Goal: Task Accomplishment & Management: Use online tool/utility

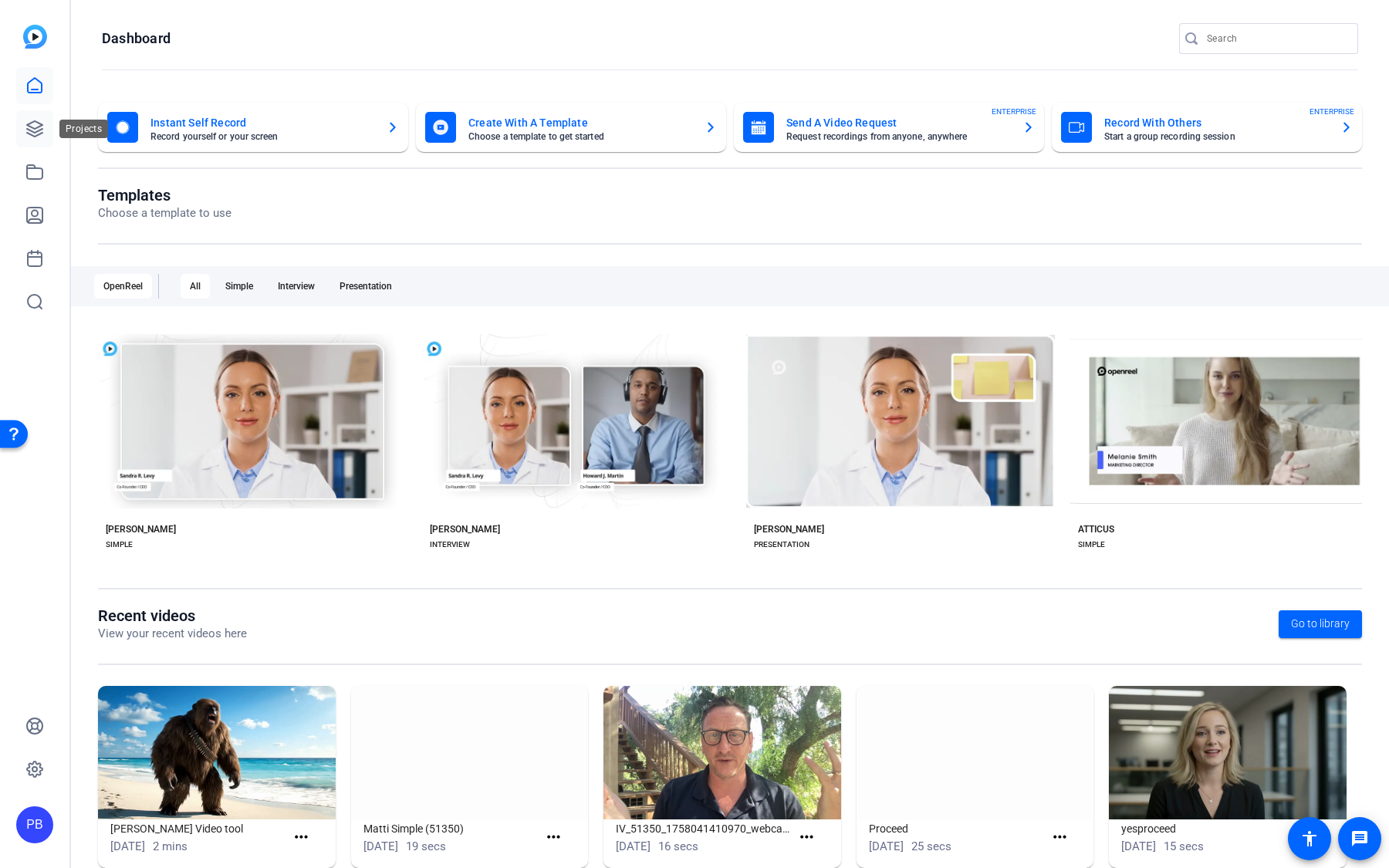
click at [32, 127] on icon at bounding box center [35, 129] width 16 height 16
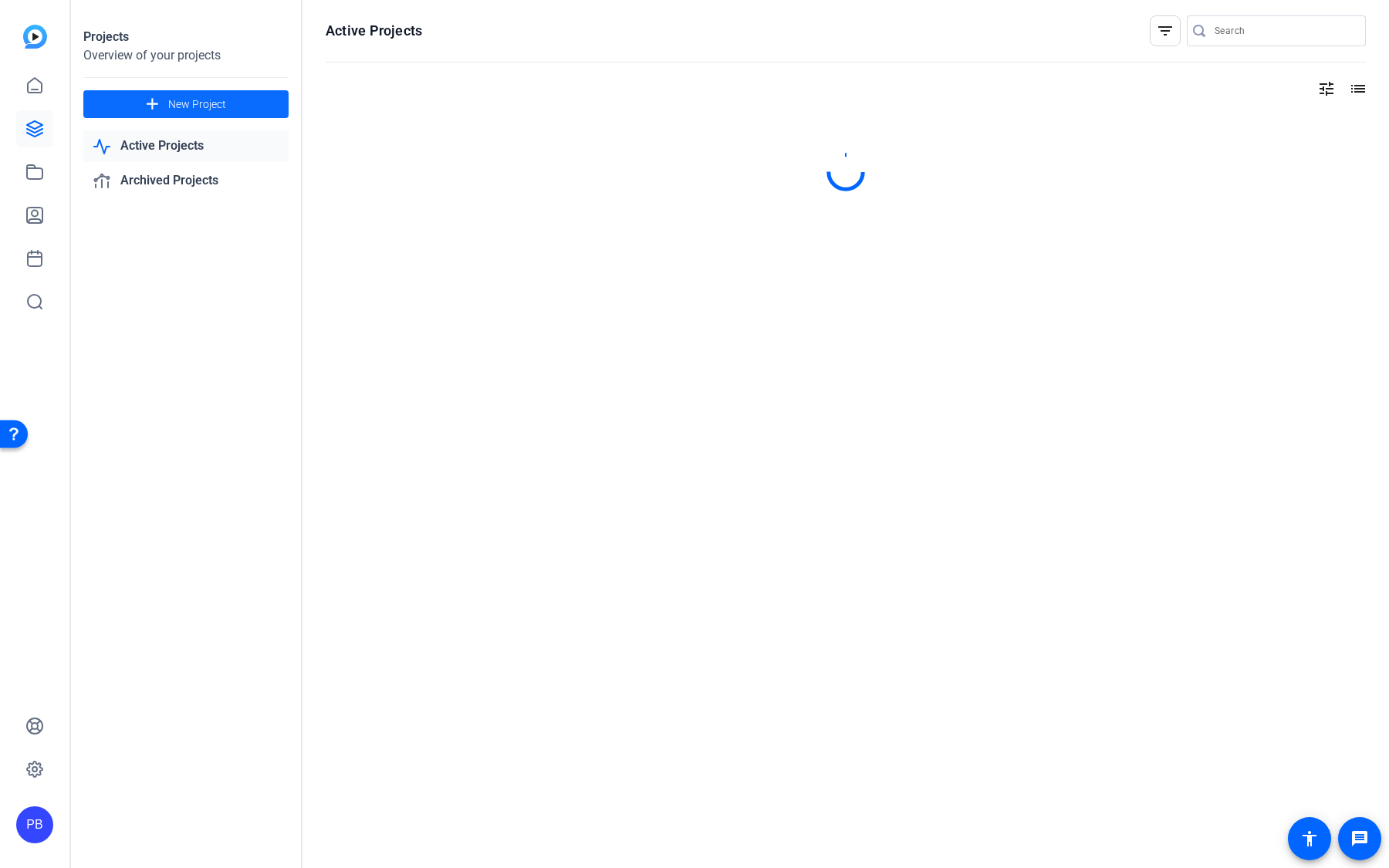
click at [244, 104] on span at bounding box center [186, 104] width 205 height 37
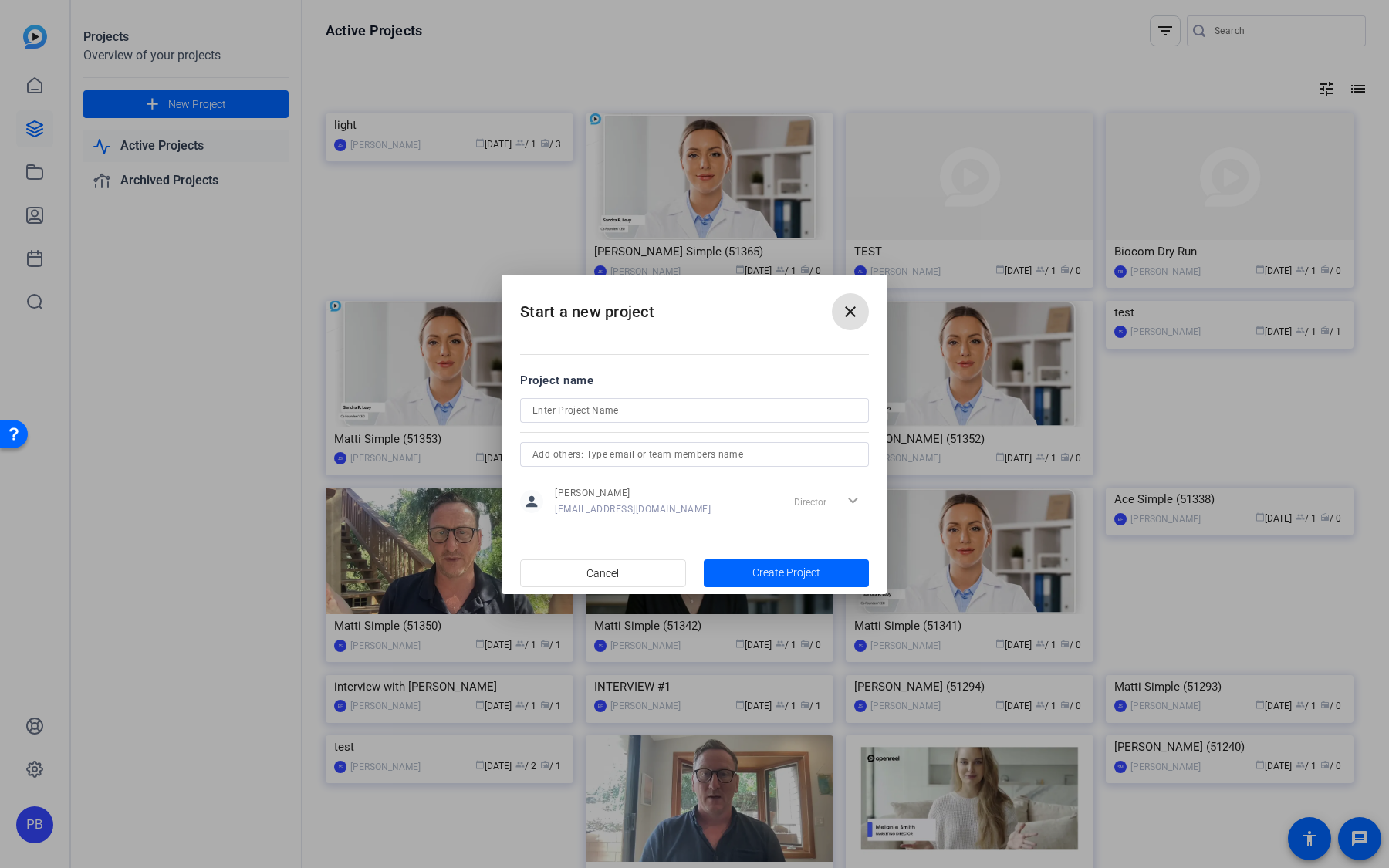
click at [638, 402] on input at bounding box center [694, 410] width 324 height 18
type input "Casting Casting"
click at [792, 566] on span "Create Project" at bounding box center [786, 573] width 68 height 16
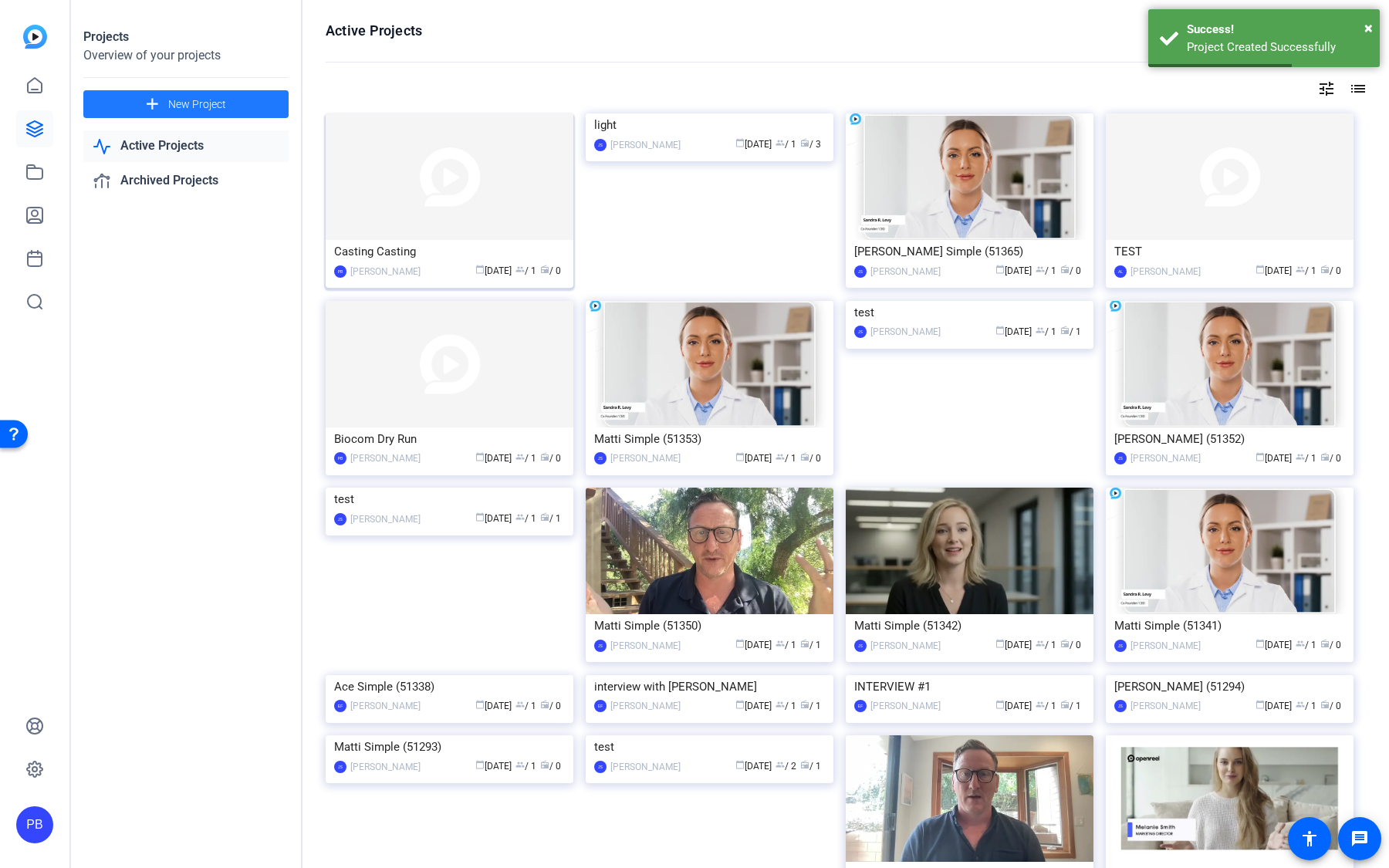
click at [459, 169] on img at bounding box center [450, 176] width 248 height 127
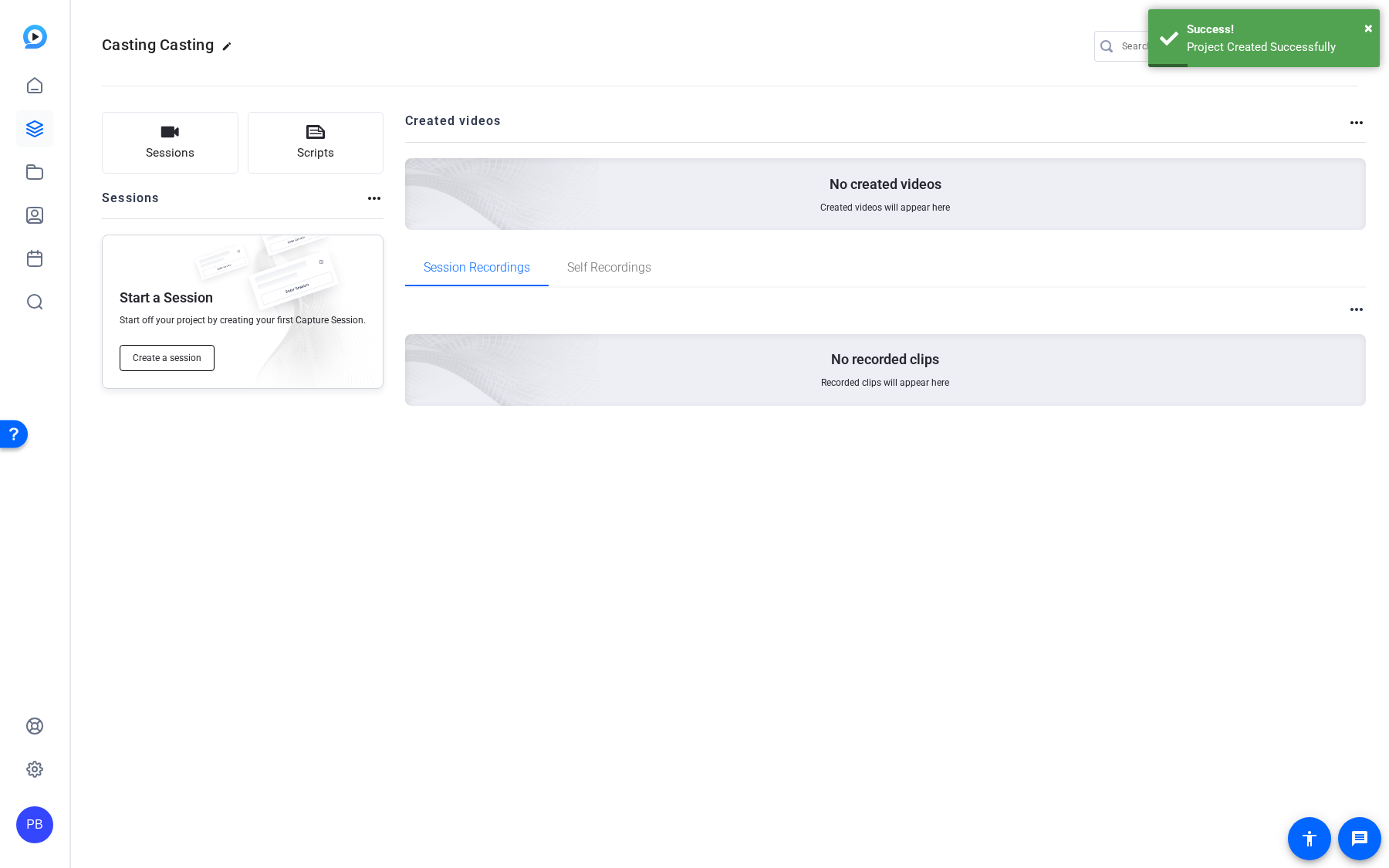
click at [181, 361] on span "Create a session" at bounding box center [167, 357] width 69 height 13
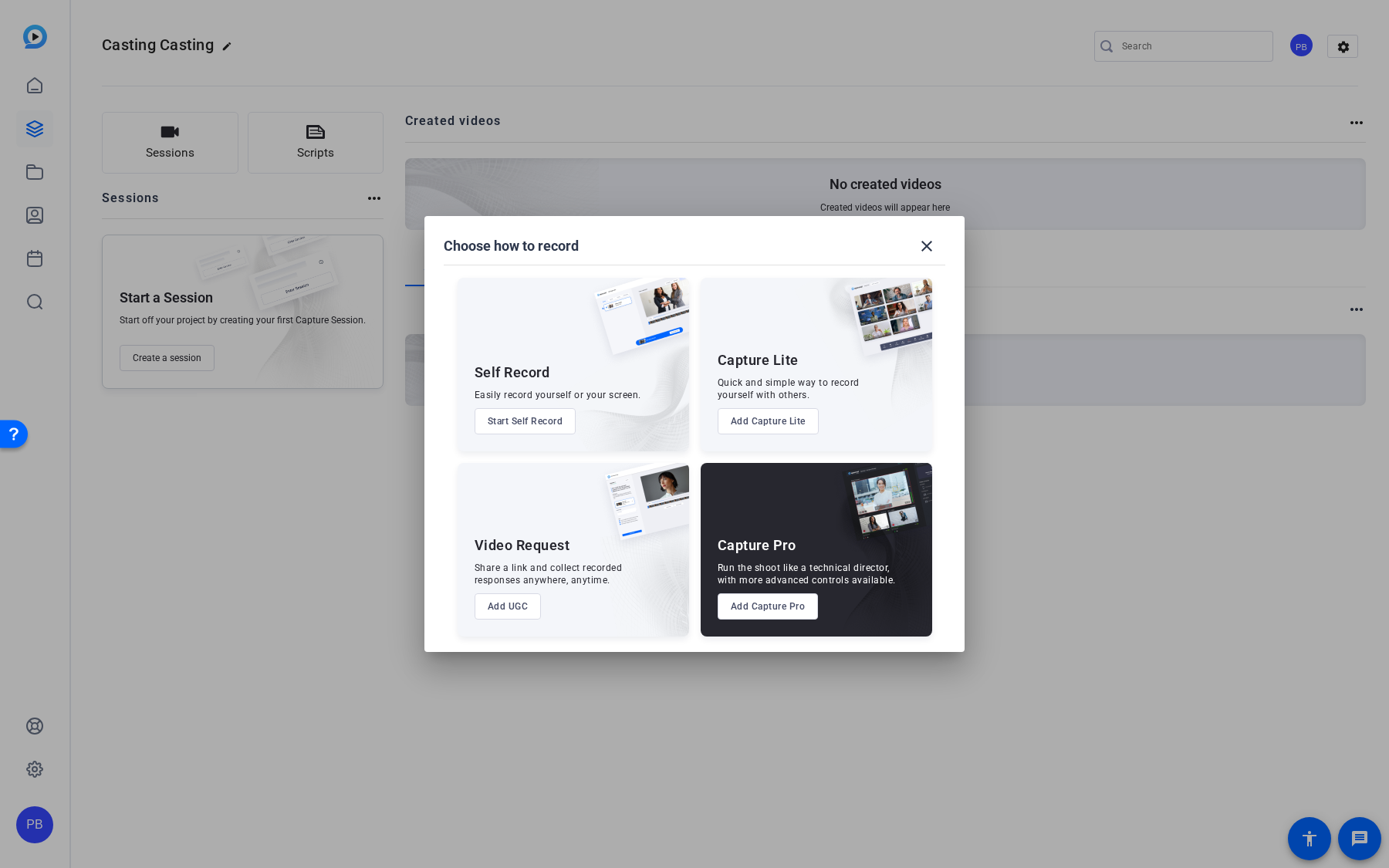
click at [498, 611] on button "Add UGC" at bounding box center [508, 605] width 67 height 26
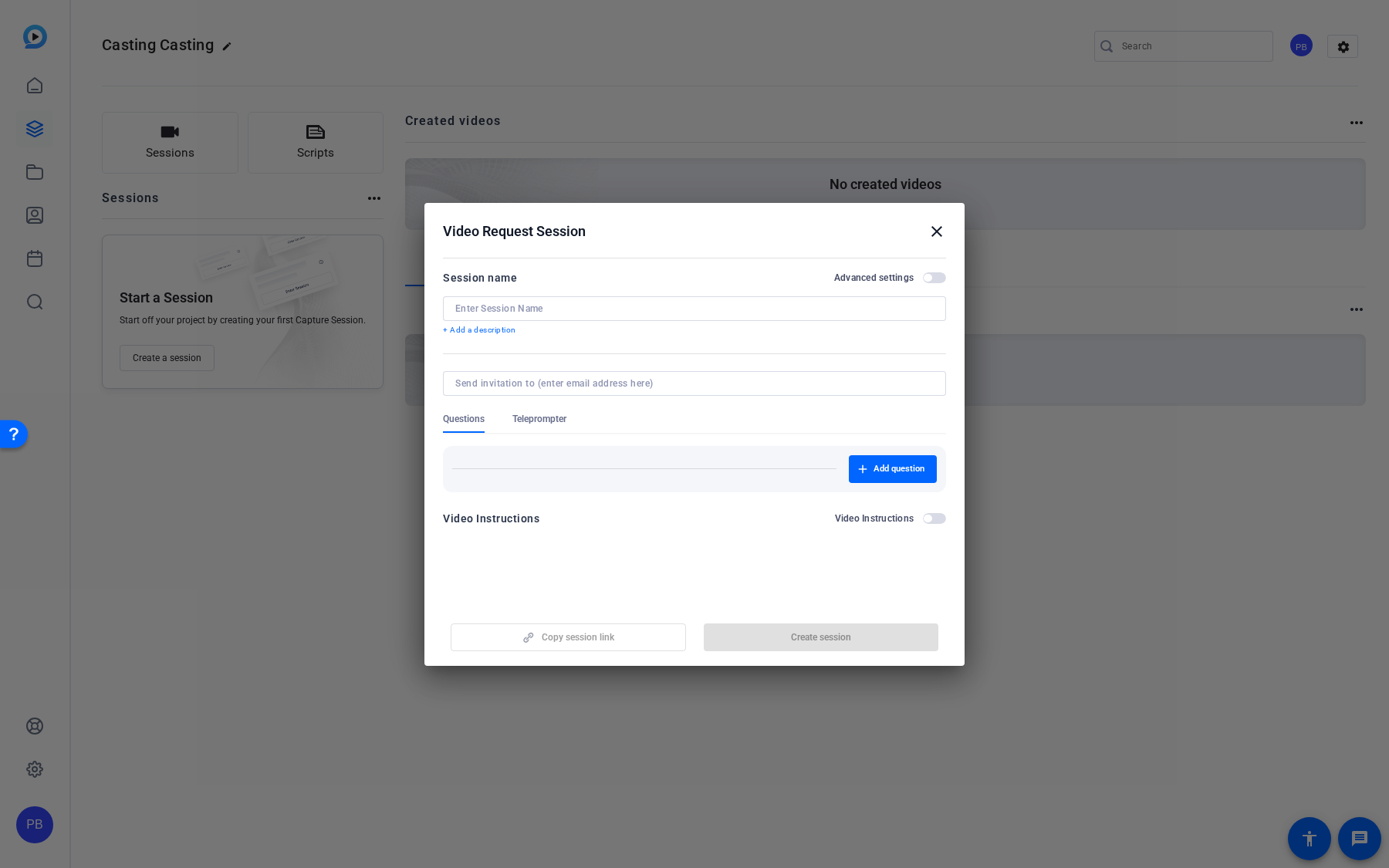
click at [541, 304] on input at bounding box center [695, 308] width 479 height 13
type input "Casting Link"
click at [888, 471] on span "Add question" at bounding box center [899, 469] width 51 height 13
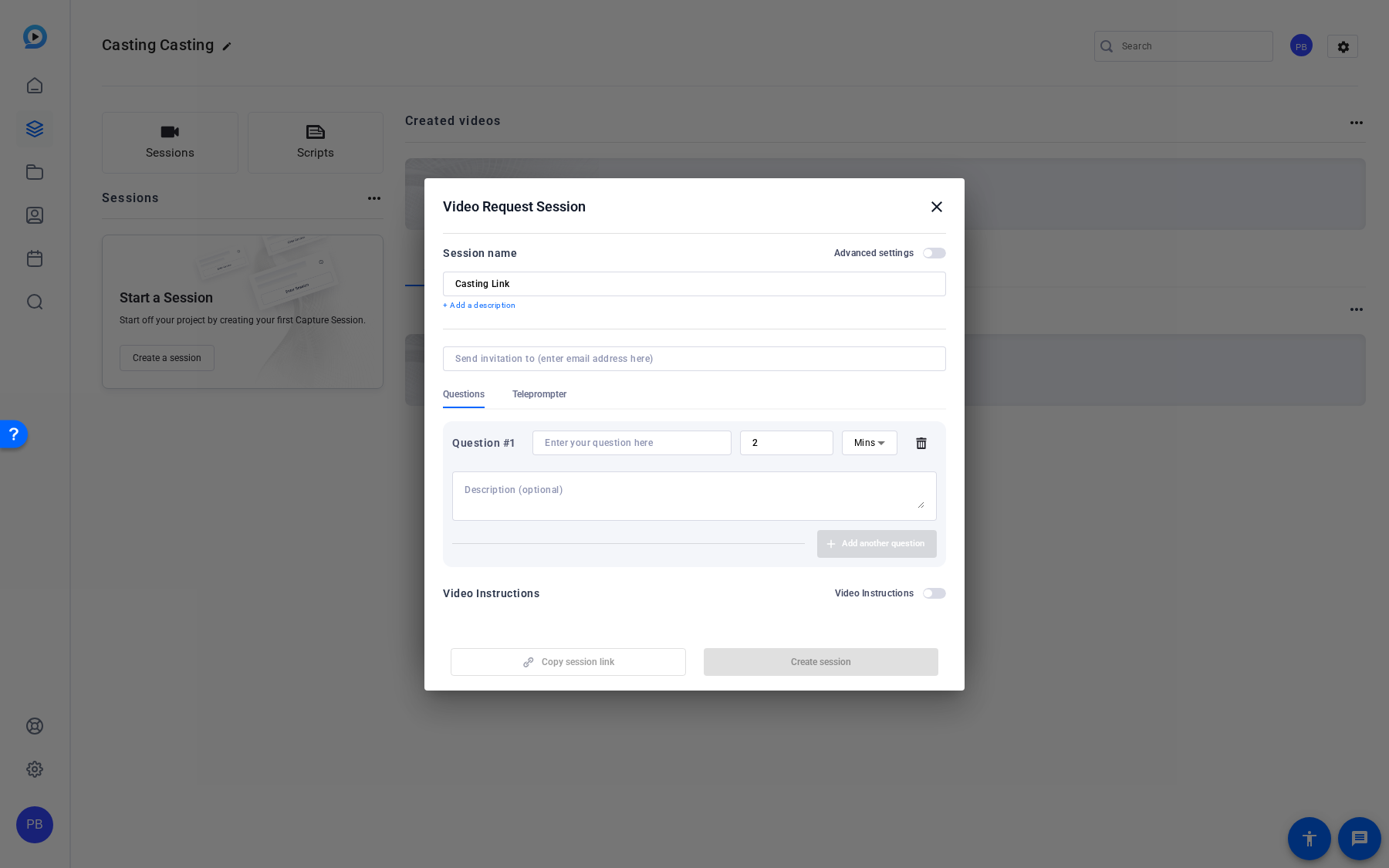
click at [655, 450] on div at bounding box center [632, 442] width 174 height 24
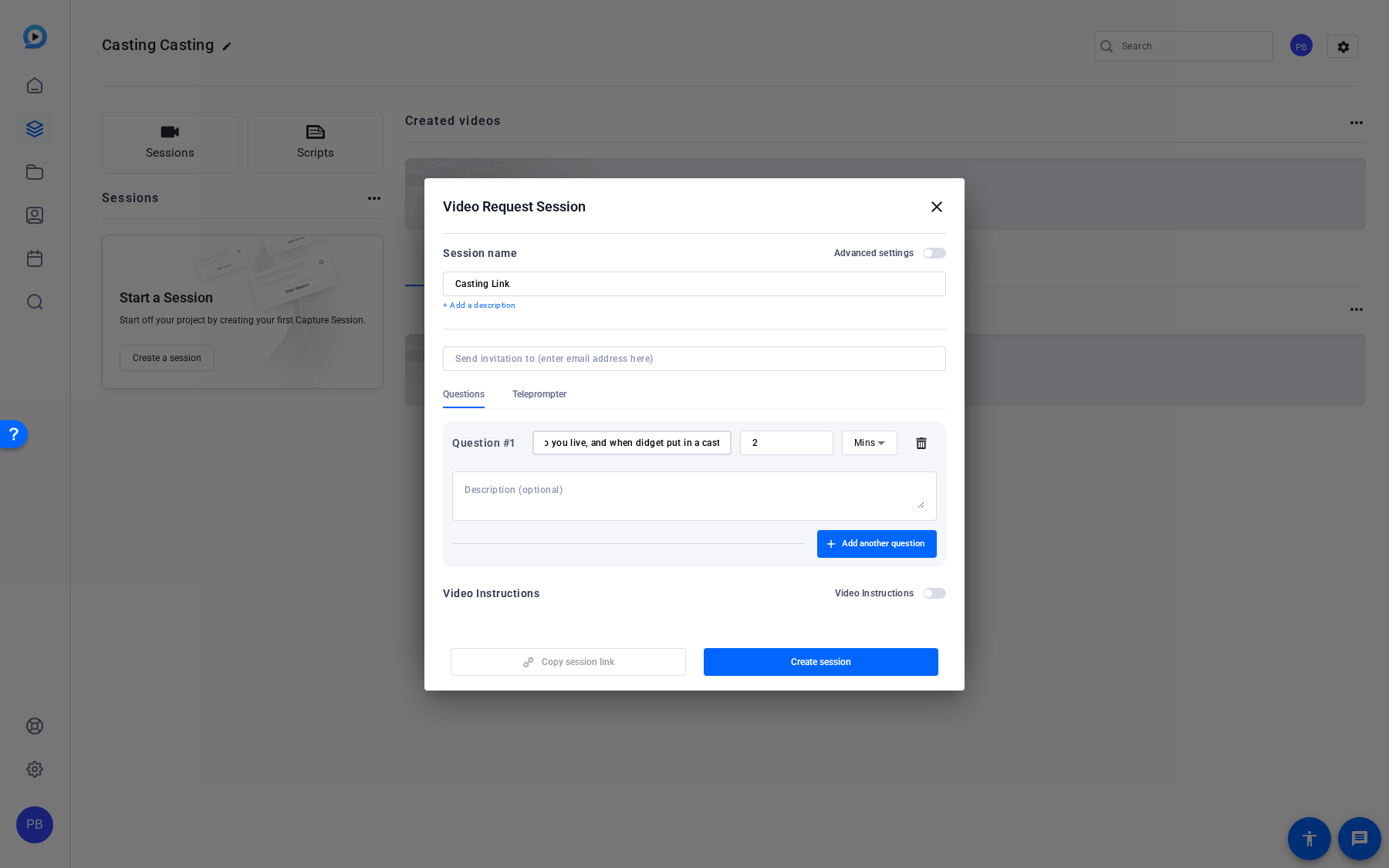
scroll to position [0, 122]
type input "Whats you rname, where do you live, and when didget put in a cast?"
drag, startPoint x: 790, startPoint y: 447, endPoint x: 735, endPoint y: 433, distance: 56.8
click at [735, 433] on div "Question #1 Whats you rname, where do you live, and when didget put in a cast? …" at bounding box center [695, 442] width 485 height 24
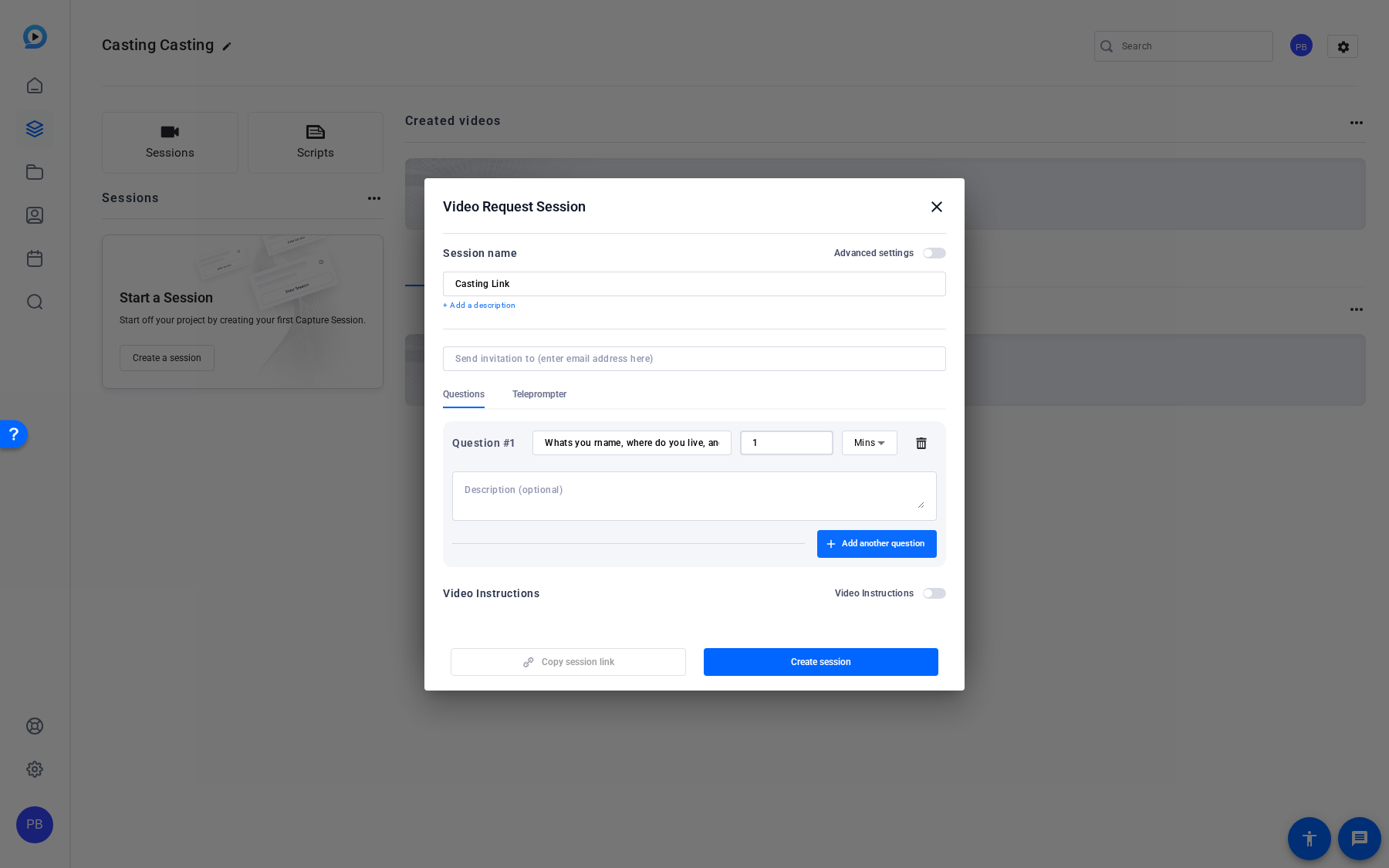
type input "1"
click at [862, 553] on span "button" at bounding box center [876, 543] width 119 height 37
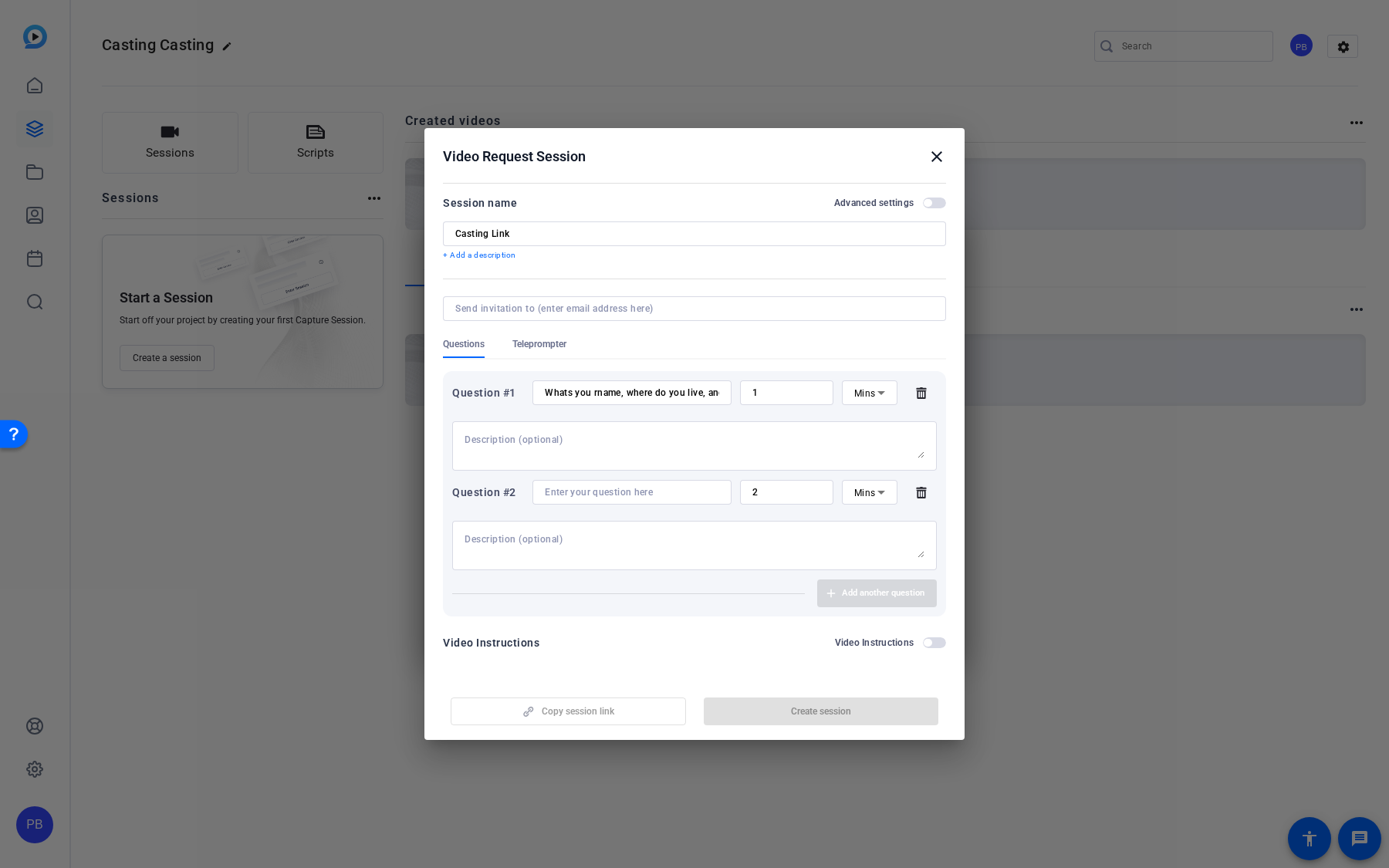
click at [657, 493] on input at bounding box center [632, 492] width 174 height 13
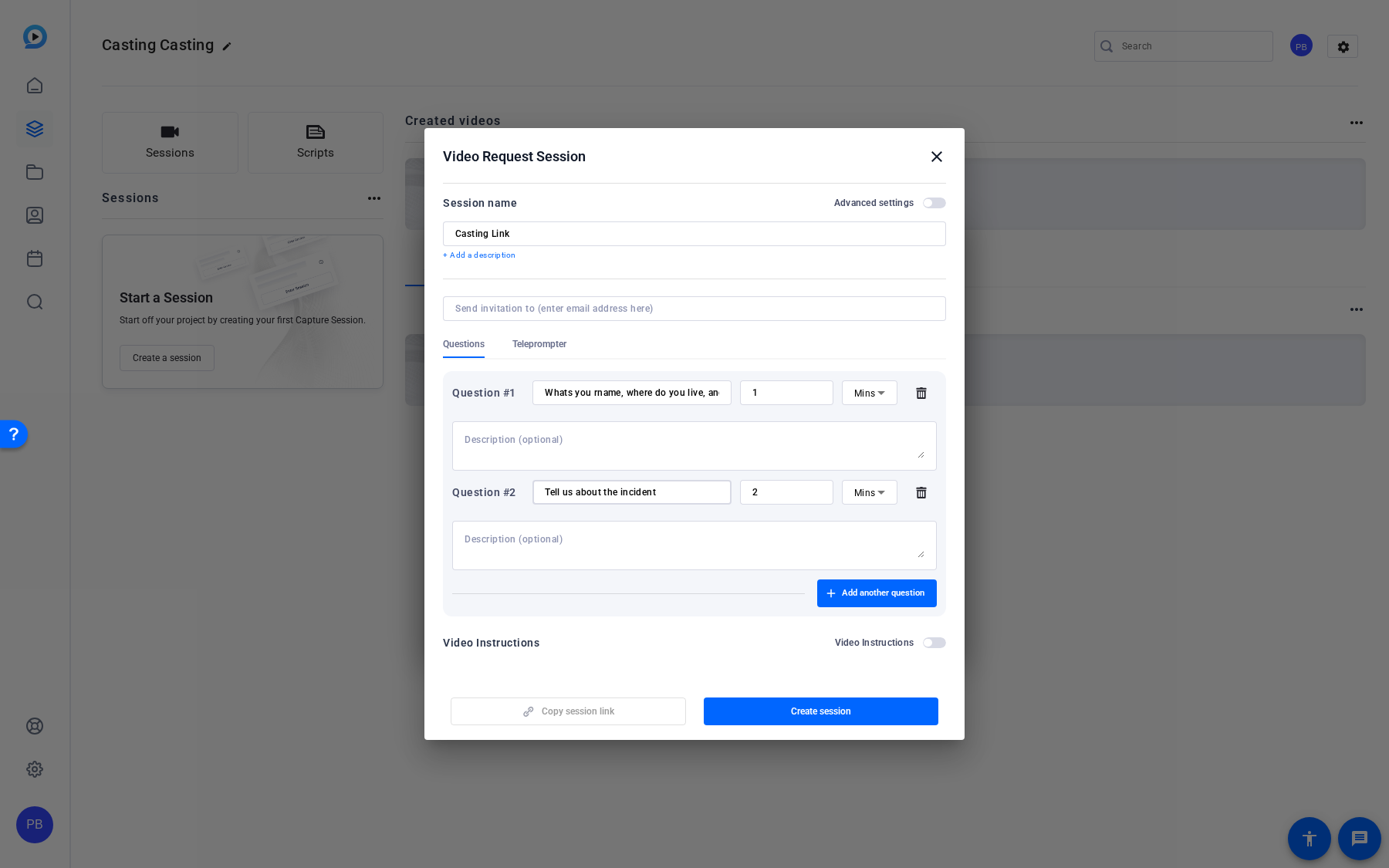
type input "Tell us about the incident"
click at [935, 158] on mat-icon "close" at bounding box center [936, 156] width 18 height 18
